Goal: Find specific page/section: Find specific page/section

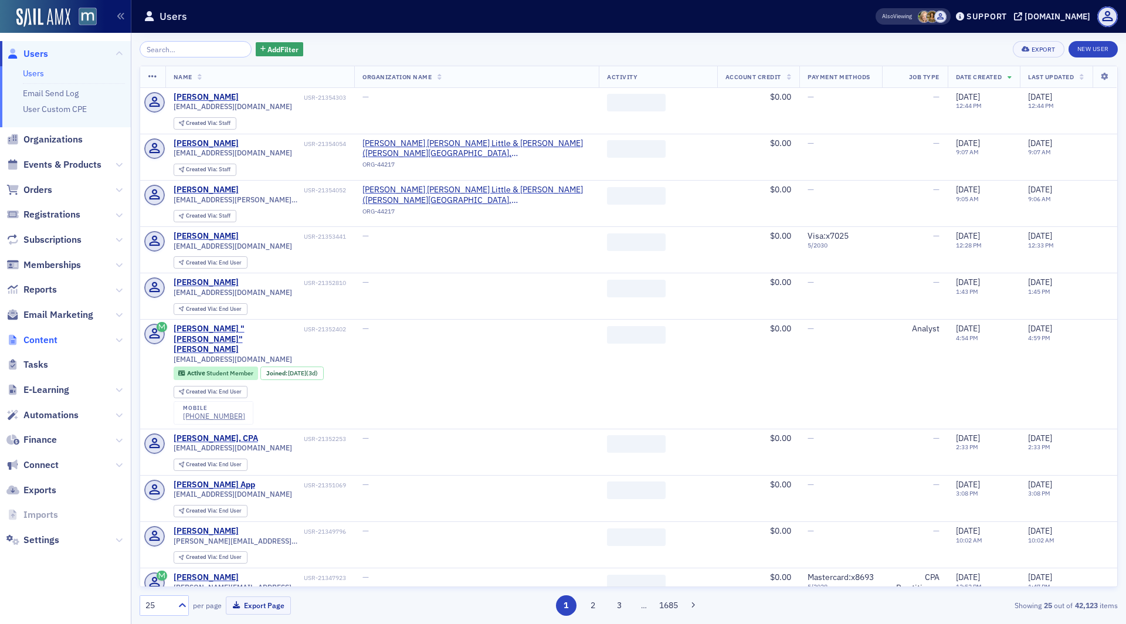
click at [50, 338] on span "Content" at bounding box center [40, 340] width 34 height 13
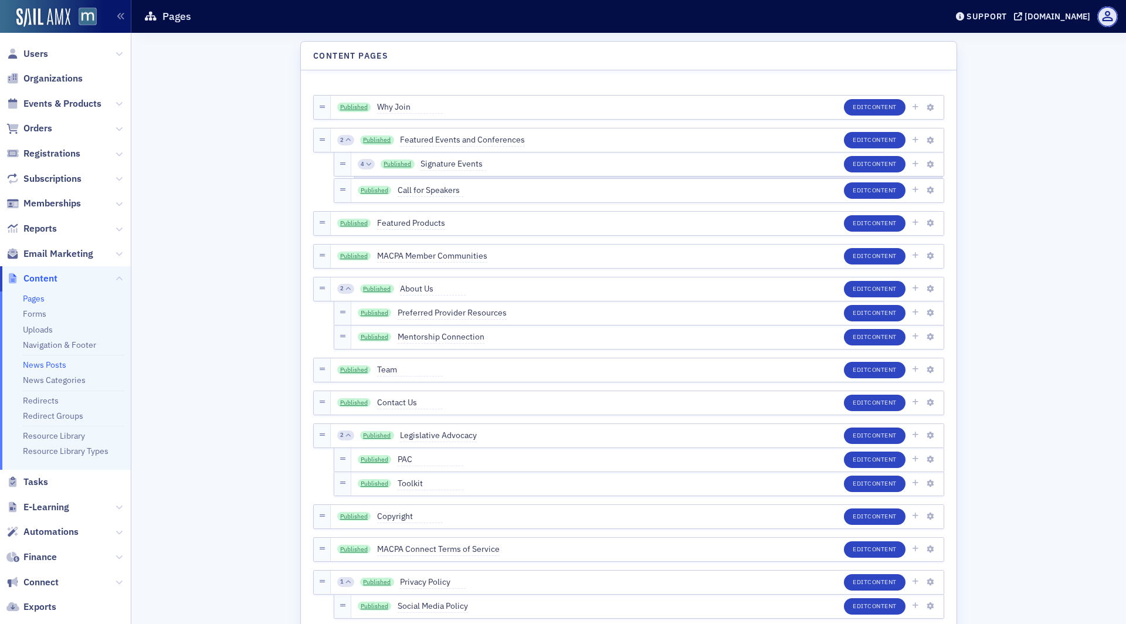
click at [39, 363] on link "News Posts" at bounding box center [44, 365] width 43 height 11
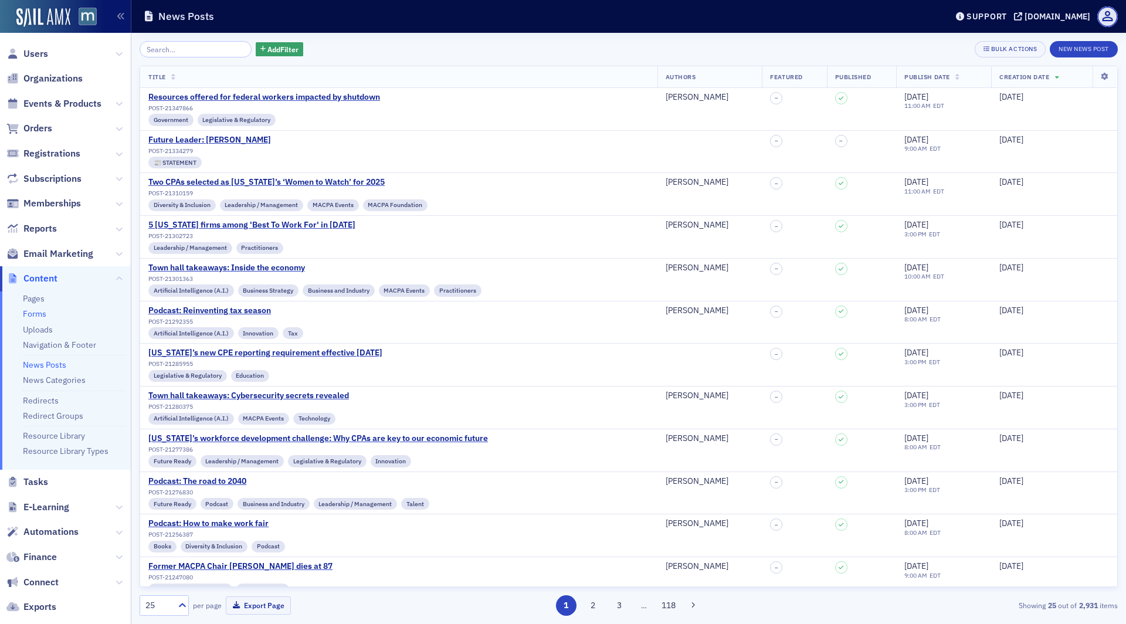
click at [32, 313] on link "Forms" at bounding box center [34, 313] width 23 height 11
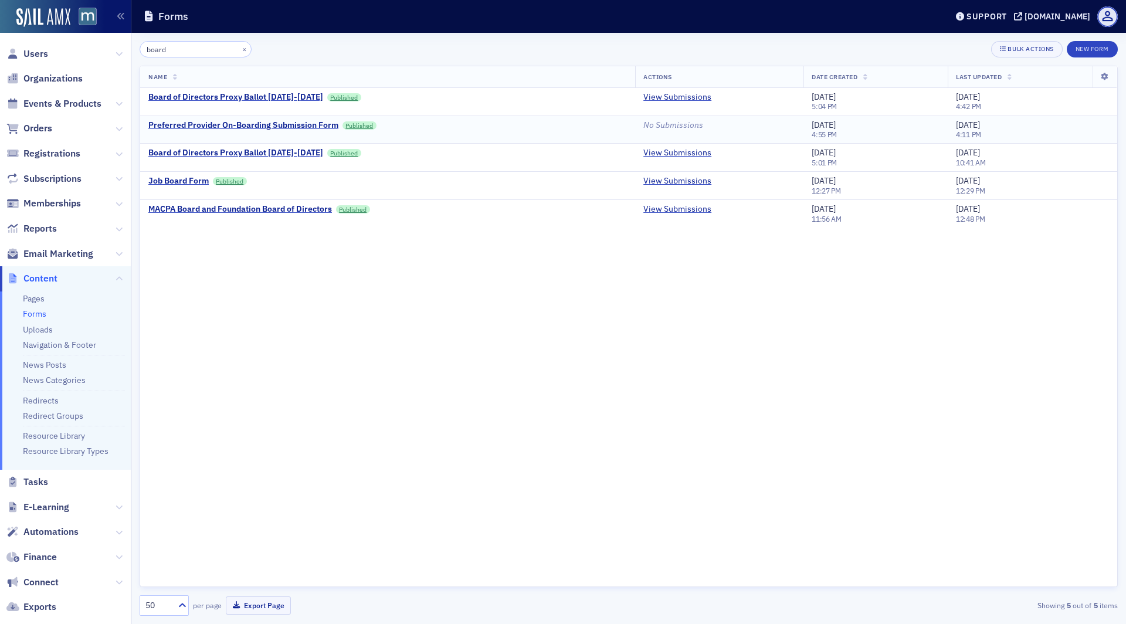
type input "board"
click at [697, 206] on link "View Submissions" at bounding box center [677, 209] width 68 height 11
